Goal: Find specific page/section: Find specific page/section

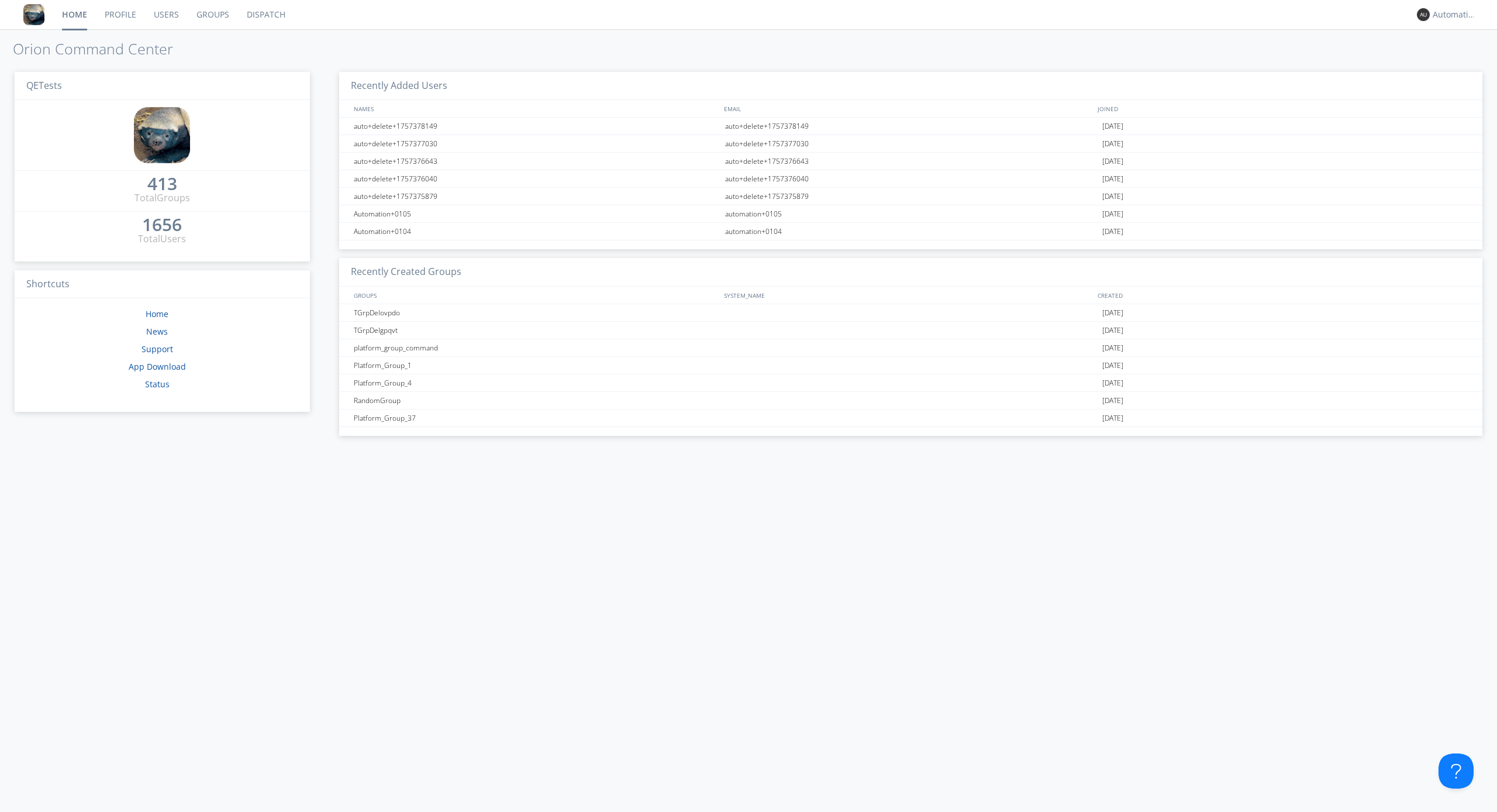
click at [265, 14] on link "Dispatch" at bounding box center [265, 14] width 56 height 29
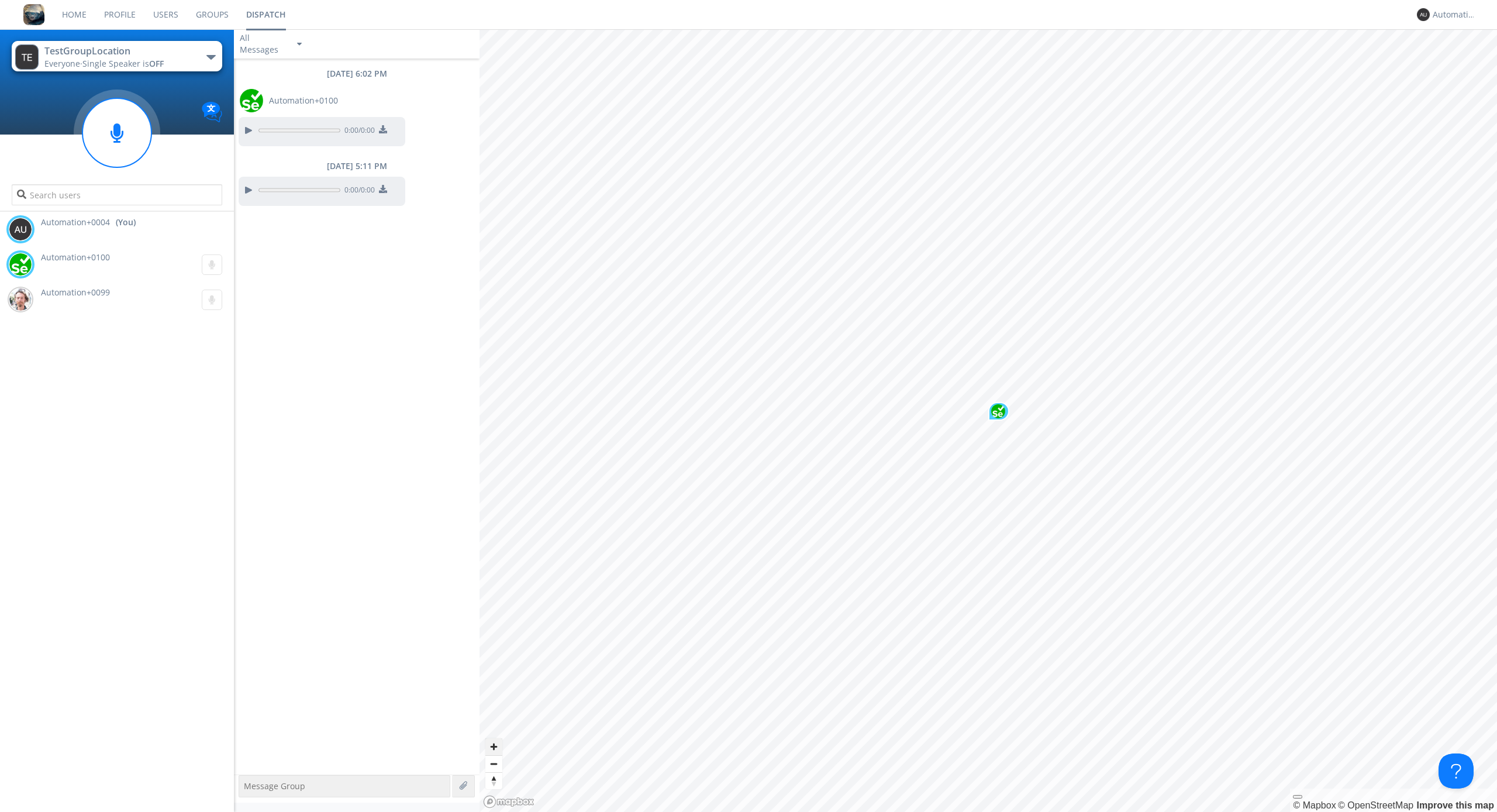
click at [494, 746] on span "Zoom in" at bounding box center [494, 747] width 17 height 17
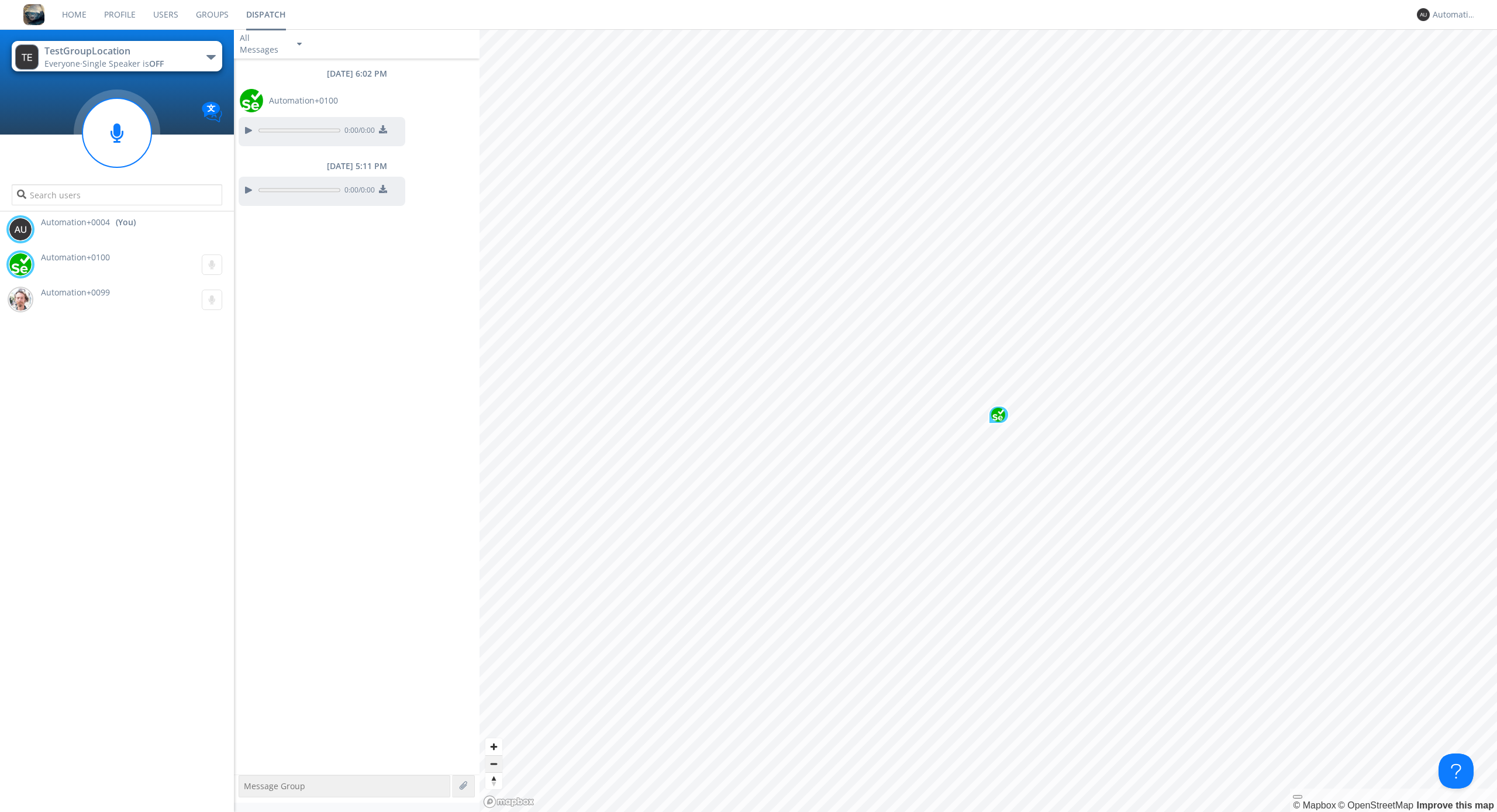
click at [494, 763] on span "Zoom out" at bounding box center [494, 763] width 17 height 16
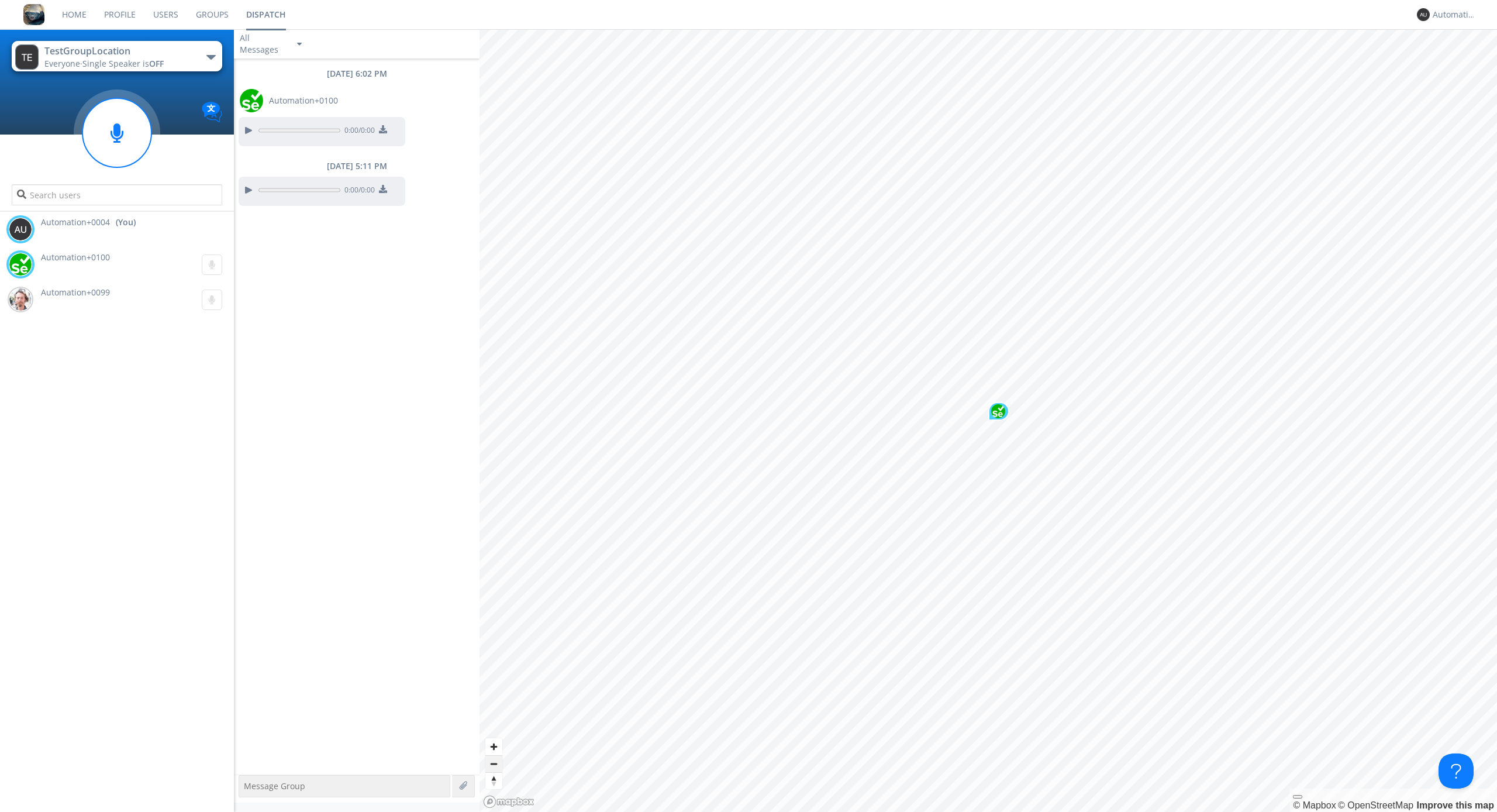
click at [494, 763] on span "Zoom out" at bounding box center [494, 763] width 17 height 16
